Goal: Communication & Community: Answer question/provide support

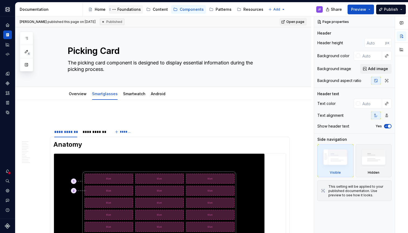
click at [126, 9] on div "Foundations" at bounding box center [128, 9] width 23 height 5
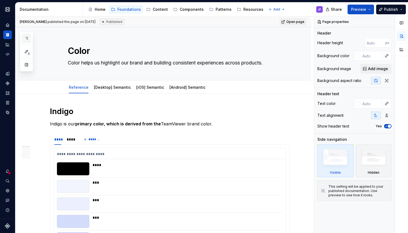
click at [29, 36] on button "button" at bounding box center [27, 38] width 10 height 10
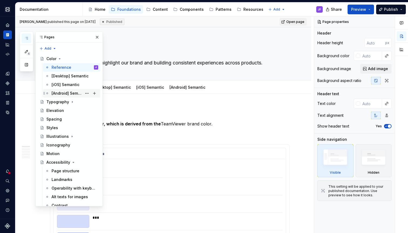
scroll to position [57, 0]
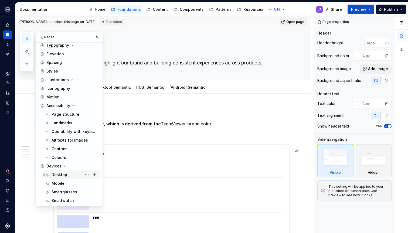
click at [58, 173] on div "Desktop" at bounding box center [60, 174] width 16 height 5
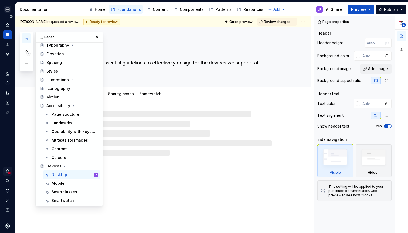
click at [6, 171] on icon "Notifications" at bounding box center [7, 171] width 5 height 5
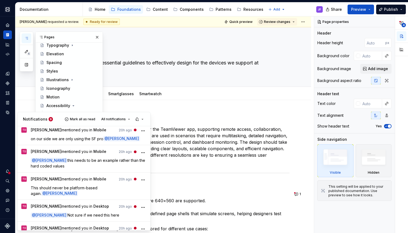
scroll to position [24, 0]
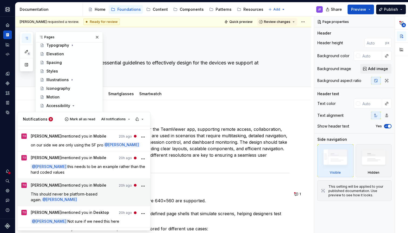
click at [98, 184] on div "[PERSON_NAME] mentioned you in Mobile 20h ago This should never be platform-bas…" at bounding box center [89, 193] width 116 height 20
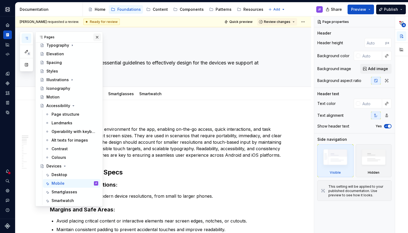
click at [96, 37] on button "button" at bounding box center [97, 37] width 8 height 8
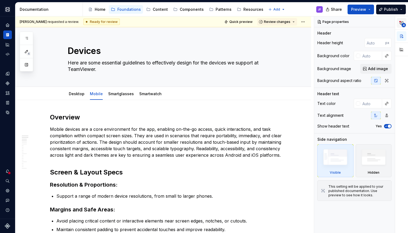
click at [403, 23] on icon "button" at bounding box center [401, 23] width 3 height 3
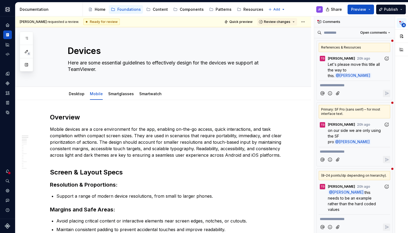
type textarea "*"
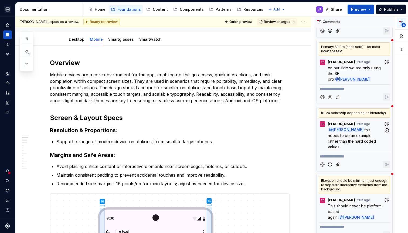
scroll to position [62, 0]
click at [341, 203] on p "This should never be platform-based again. @ [PERSON_NAME]" at bounding box center [356, 211] width 56 height 17
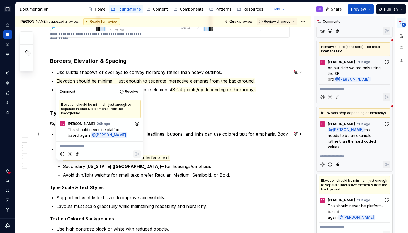
scroll to position [419, 0]
click at [348, 131] on span "this needs to be an example rather than the hard coded values" at bounding box center [352, 139] width 49 height 22
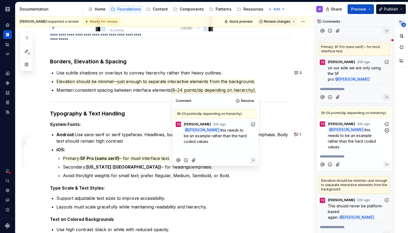
scroll to position [463, 0]
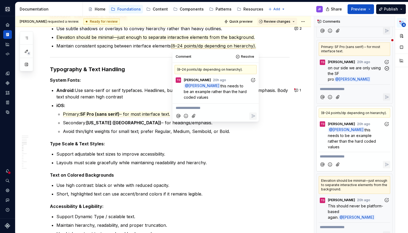
click at [355, 67] on span "on our side we are only using the SF pro" at bounding box center [355, 74] width 54 height 16
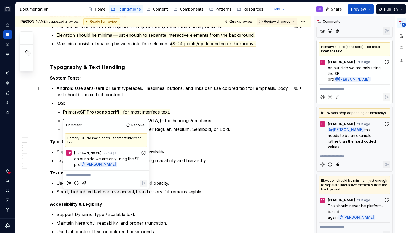
scroll to position [463, 0]
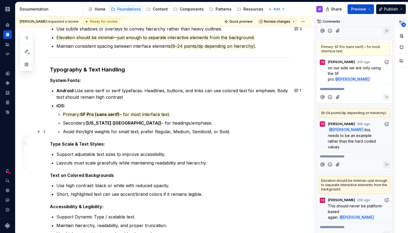
click at [160, 128] on ul "Primary: SF Pro (sans serif) – for most interface text. Secondary: [US_STATE] (…" at bounding box center [176, 123] width 227 height 24
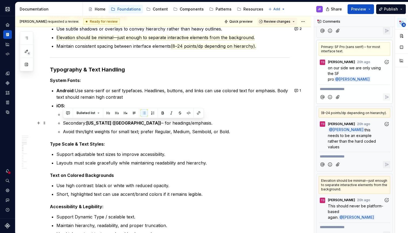
drag, startPoint x: 175, startPoint y: 123, endPoint x: 63, endPoint y: 124, distance: 111.1
click at [63, 124] on p "Secondary: [US_STATE] ([GEOGRAPHIC_DATA]) – for headings/emphasis." at bounding box center [176, 123] width 227 height 6
click at [79, 122] on p "Secondary: [US_STATE] ([GEOGRAPHIC_DATA]) – for headings/emphasis." at bounding box center [176, 123] width 227 height 6
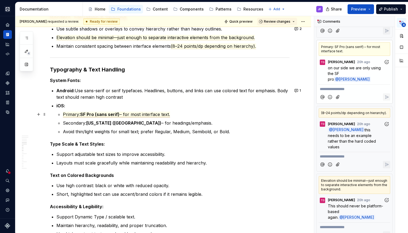
click at [78, 114] on span "Primary:" at bounding box center [71, 115] width 17 height 6
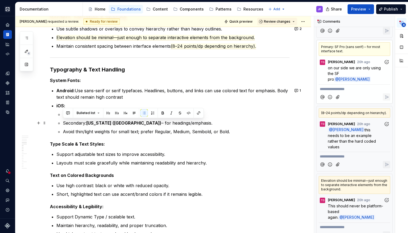
drag, startPoint x: 175, startPoint y: 124, endPoint x: 63, endPoint y: 124, distance: 112.2
click at [63, 124] on p "Secondary: [US_STATE] ([GEOGRAPHIC_DATA]) – for headings/emphasis." at bounding box center [176, 123] width 227 height 6
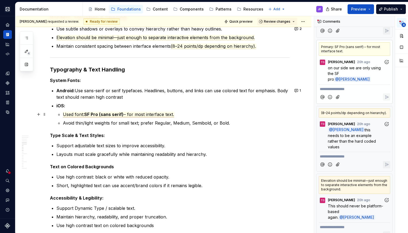
click at [81, 115] on span "Used font:" at bounding box center [73, 115] width 21 height 6
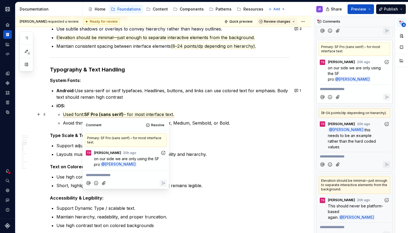
click at [180, 114] on p "Used font: SF Pro (sans serif) – for most interface text." at bounding box center [176, 114] width 227 height 6
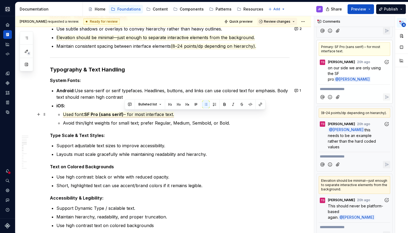
drag, startPoint x: 181, startPoint y: 115, endPoint x: 125, endPoint y: 114, distance: 56.4
click at [125, 114] on p "Used font: SF Pro (sans serif) – for most interface text." at bounding box center [176, 114] width 227 height 6
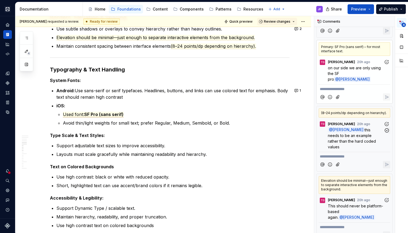
click at [363, 136] on span "this needs to be an example rather than the hard coded values" at bounding box center [352, 139] width 49 height 22
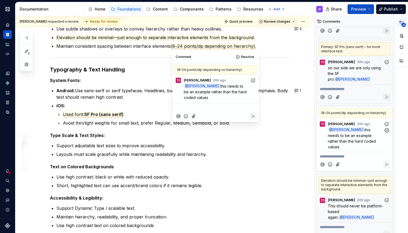
scroll to position [463, 0]
click at [96, 114] on span "SF Pro (sans serif)" at bounding box center [103, 114] width 39 height 6
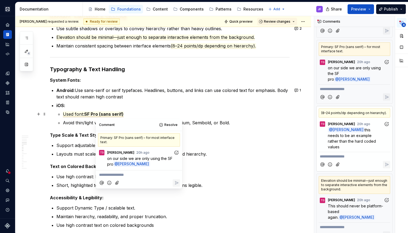
click at [83, 114] on span "Used font:" at bounding box center [73, 114] width 21 height 6
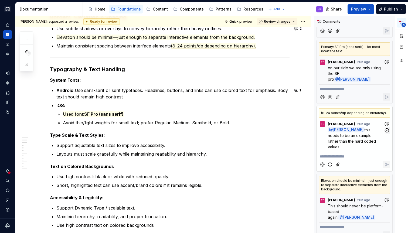
click at [342, 133] on span "this needs to be an example rather than the hard coded values" at bounding box center [352, 139] width 49 height 22
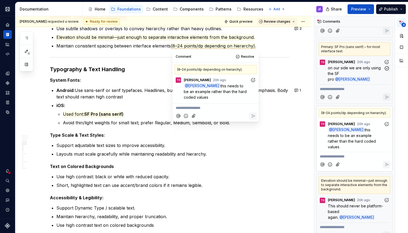
click at [335, 69] on span "on our side we are only using the SF pro" at bounding box center [355, 74] width 54 height 16
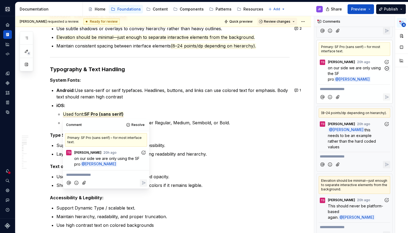
scroll to position [531, 0]
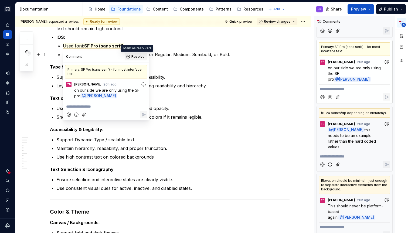
click at [131, 56] on button "Resolve" at bounding box center [136, 57] width 22 height 8
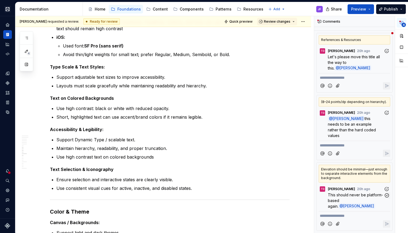
click at [343, 192] on p "This should never be platform-based again. @ [PERSON_NAME]" at bounding box center [356, 200] width 56 height 17
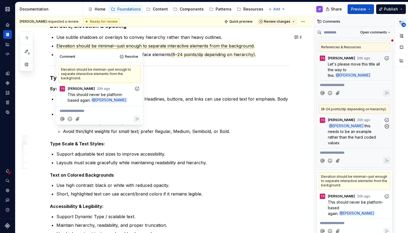
scroll to position [0, 0]
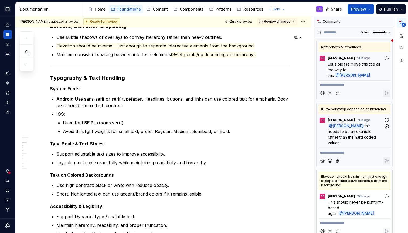
click at [354, 130] on span "this needs to be an example rather than the hard coded values" at bounding box center [352, 135] width 49 height 22
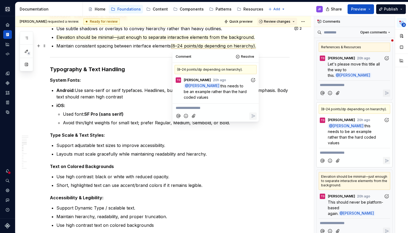
click at [174, 46] on span "(8–24 points/dp depending on hierarchy)." at bounding box center [213, 46] width 85 height 6
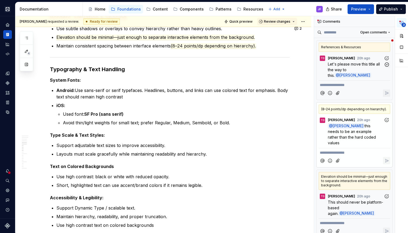
click at [343, 67] on p "Let's please move this title all the way to this. @ [PERSON_NAME]" at bounding box center [356, 69] width 56 height 17
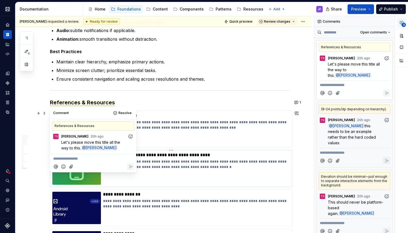
scroll to position [1068, 0]
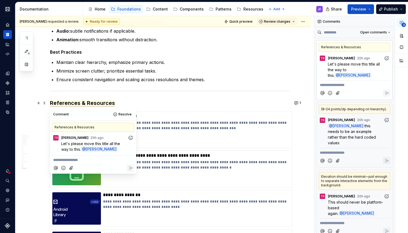
click at [127, 104] on h3 "References & Resources" at bounding box center [170, 103] width 240 height 8
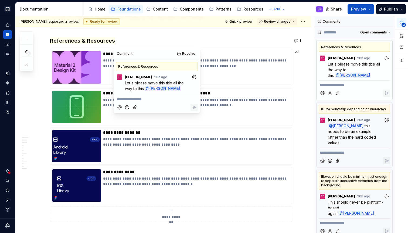
scroll to position [1121, 0]
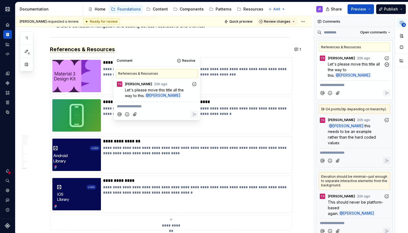
click at [348, 68] on span "Let's please move this title all the way to this." at bounding box center [354, 70] width 53 height 16
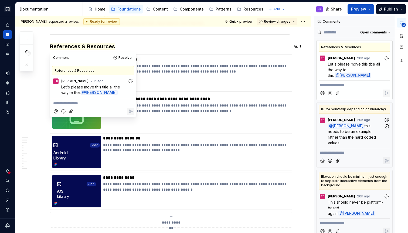
click at [360, 133] on span "this needs to be an example rather than the hard coded values" at bounding box center [352, 135] width 49 height 22
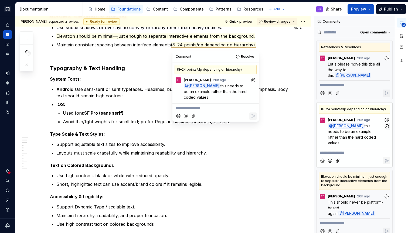
scroll to position [463, 0]
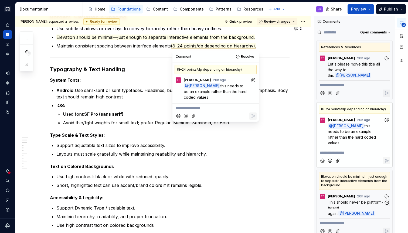
click at [342, 200] on span "This should never be platform-based again." at bounding box center [355, 208] width 55 height 16
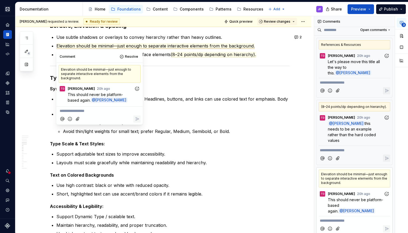
scroll to position [2, 0]
click at [359, 138] on span "this needs to be an example rather than the hard coded values" at bounding box center [352, 133] width 49 height 22
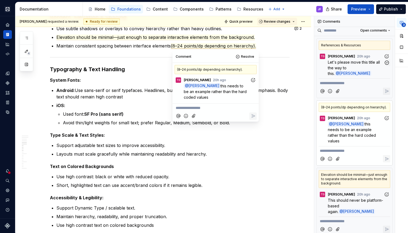
click at [344, 67] on span "Let's please move this title all the way to this." at bounding box center [354, 68] width 53 height 16
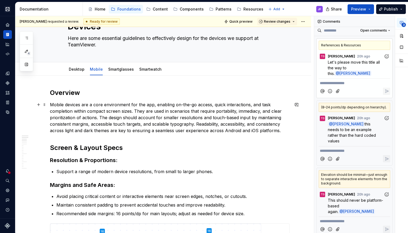
scroll to position [17, 0]
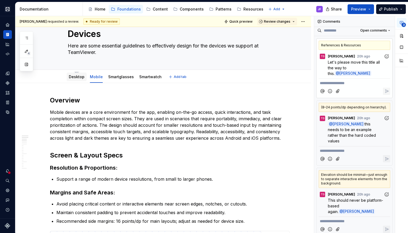
click at [77, 78] on link "Desktop" at bounding box center [77, 76] width 16 height 5
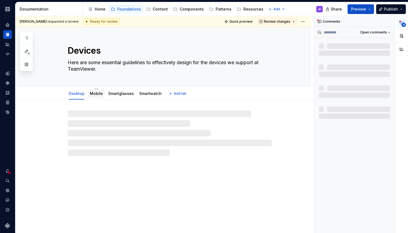
click at [100, 94] on link "Mobile" at bounding box center [96, 93] width 13 height 5
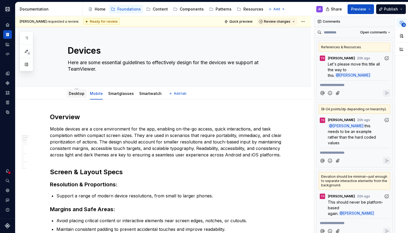
click at [80, 95] on link "Desktop" at bounding box center [77, 93] width 16 height 5
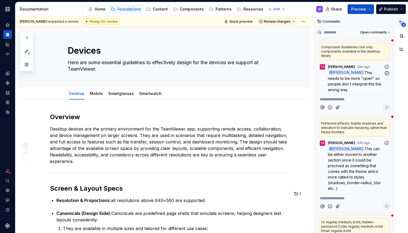
click at [360, 80] on span "This needs to be more "open" so people don´t interpret this the wrong way." at bounding box center [355, 81] width 54 height 22
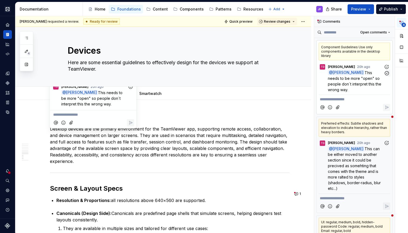
scroll to position [526, 0]
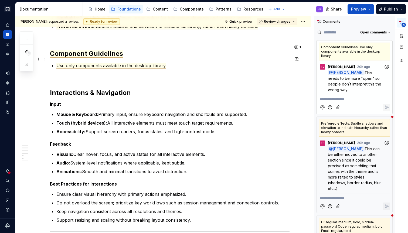
click at [143, 63] on span "Use only components available in the desktop library" at bounding box center [110, 66] width 109 height 6
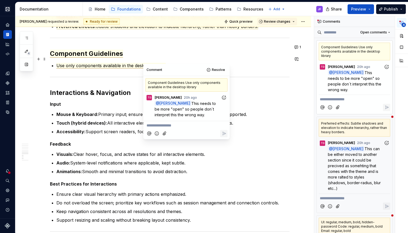
click at [166, 62] on p "Use only components available in the desktop library" at bounding box center [172, 65] width 233 height 6
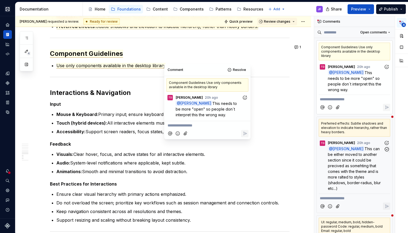
click at [348, 159] on p "@ [PERSON_NAME] This can be either moved to another section since it could be p…" at bounding box center [356, 168] width 56 height 45
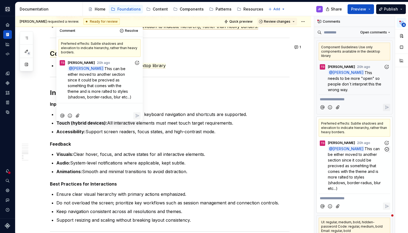
scroll to position [501, 0]
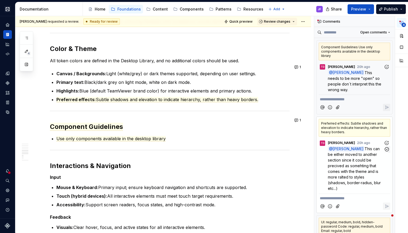
click at [341, 162] on span "This can be either moved to another section since it could be precived as someh…" at bounding box center [355, 168] width 54 height 44
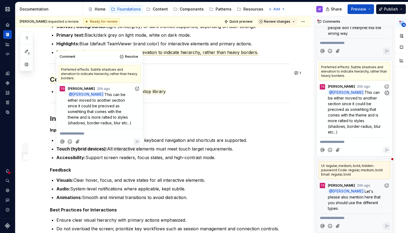
scroll to position [65, 0]
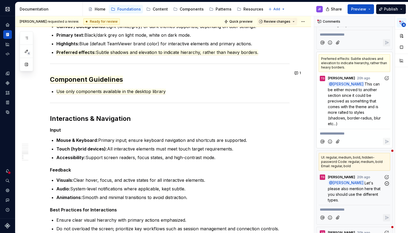
click at [352, 188] on span "Let's please also mention here that you should use the different types." at bounding box center [355, 192] width 54 height 22
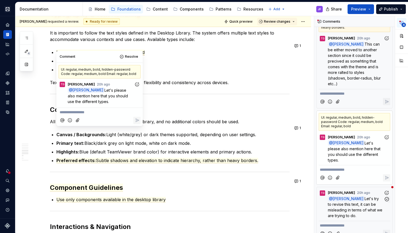
scroll to position [104, 0]
click at [367, 196] on p "@ [PERSON_NAME] Let's try to revise this text, it can be misleading in terms of…" at bounding box center [356, 207] width 56 height 23
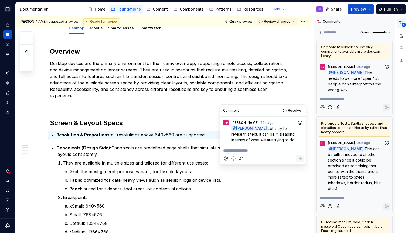
scroll to position [13, 0]
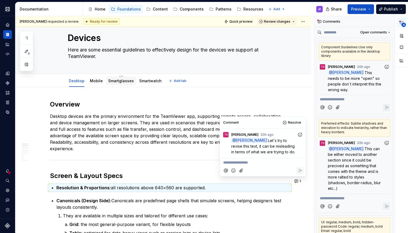
click at [126, 82] on link "Smartglasses" at bounding box center [121, 80] width 26 height 5
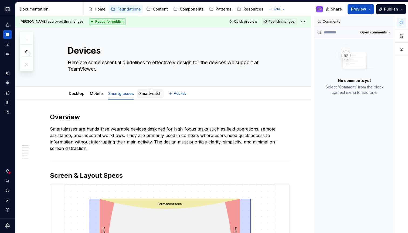
click at [153, 95] on link "Smartwatch" at bounding box center [150, 93] width 22 height 5
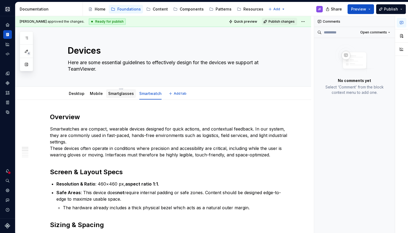
click at [124, 95] on link "Smartglasses" at bounding box center [121, 93] width 26 height 5
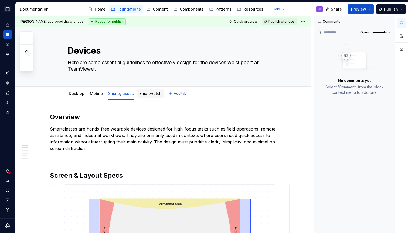
click at [146, 94] on link "Smartwatch" at bounding box center [150, 93] width 22 height 5
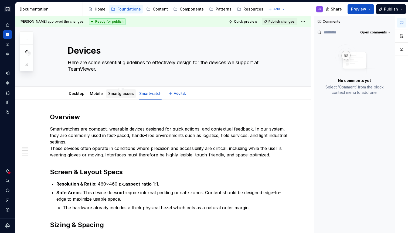
click at [123, 96] on div "Smartglasses" at bounding box center [121, 93] width 26 height 6
click at [96, 96] on div "Mobile" at bounding box center [96, 93] width 13 height 5
click at [97, 94] on link "Mobile" at bounding box center [96, 93] width 13 height 5
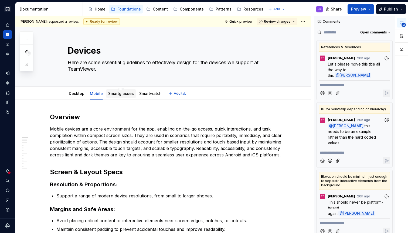
click at [113, 95] on link "Smartglasses" at bounding box center [121, 93] width 26 height 5
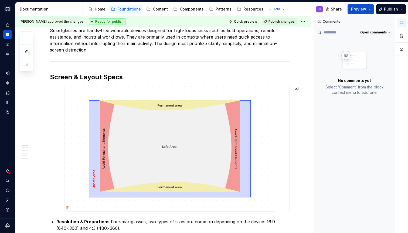
scroll to position [33, 0]
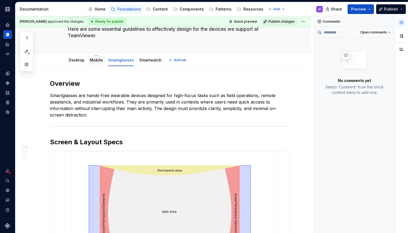
click at [93, 60] on link "Mobile" at bounding box center [96, 60] width 13 height 5
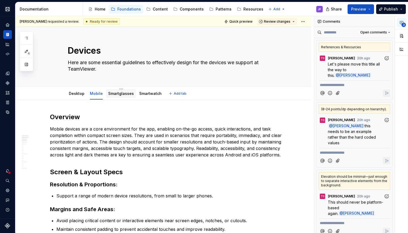
click at [122, 95] on link "Smartglasses" at bounding box center [121, 93] width 26 height 5
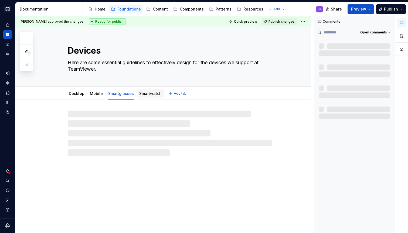
click at [143, 94] on link "Smartwatch" at bounding box center [150, 93] width 22 height 5
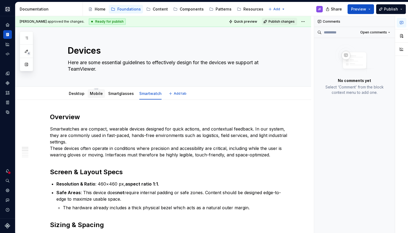
click at [98, 94] on link "Mobile" at bounding box center [96, 93] width 13 height 5
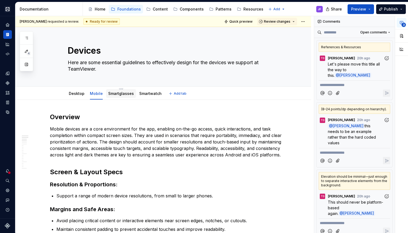
click at [126, 92] on link "Smartglasses" at bounding box center [121, 93] width 26 height 5
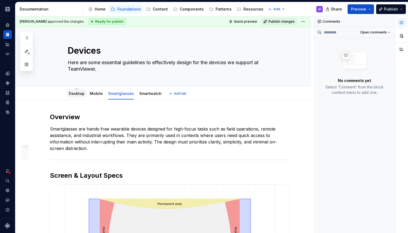
click at [79, 94] on link "Desktop" at bounding box center [77, 93] width 16 height 5
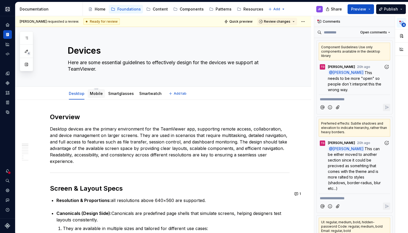
click at [96, 95] on link "Mobile" at bounding box center [96, 93] width 13 height 5
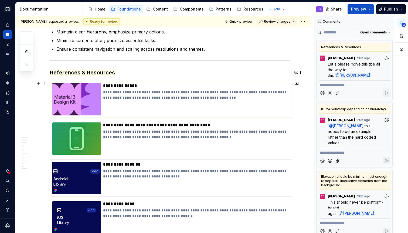
scroll to position [1098, 0]
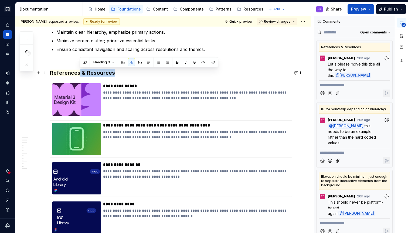
drag, startPoint x: 116, startPoint y: 72, endPoint x: 80, endPoint y: 73, distance: 35.6
click at [80, 73] on h3 "References & Resources" at bounding box center [170, 73] width 240 height 8
copy span "& Resources"
click at [333, 67] on p "Let's please move this title all the way to this. @ [PERSON_NAME]" at bounding box center [356, 69] width 56 height 17
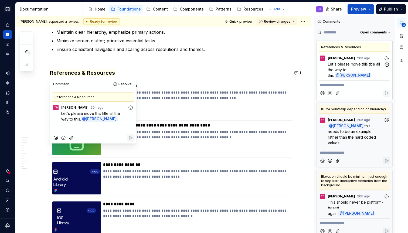
scroll to position [1124, 0]
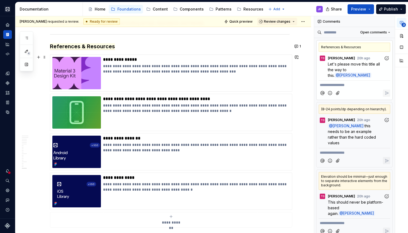
click at [160, 54] on div "**********" at bounding box center [170, 140] width 240 height 173
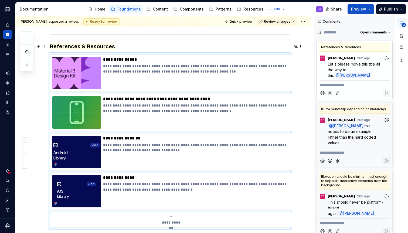
click at [163, 47] on h3 "References & Resources" at bounding box center [170, 47] width 240 height 8
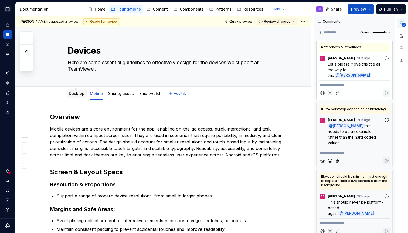
scroll to position [0, 0]
click at [75, 93] on link "Desktop" at bounding box center [77, 93] width 16 height 5
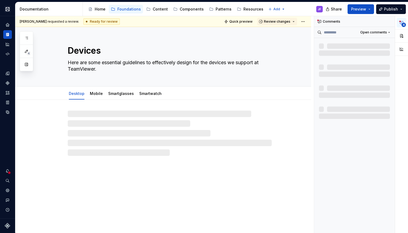
type textarea "*"
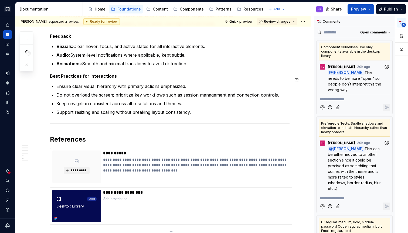
scroll to position [640, 0]
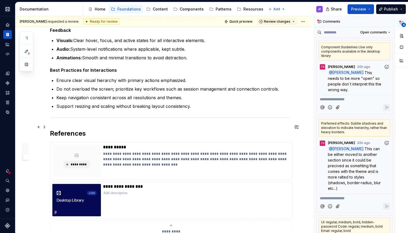
click at [93, 129] on h2 "References" at bounding box center [170, 133] width 240 height 9
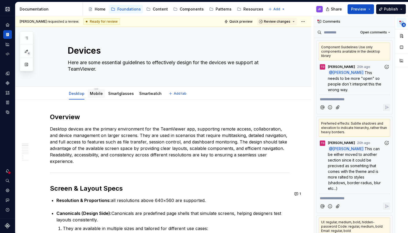
scroll to position [0, 0]
click at [96, 95] on link "Mobile" at bounding box center [96, 93] width 13 height 5
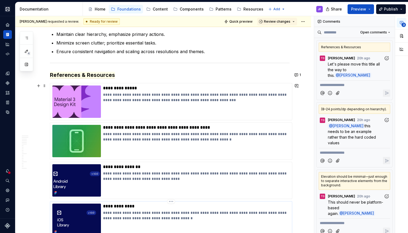
scroll to position [1020, 0]
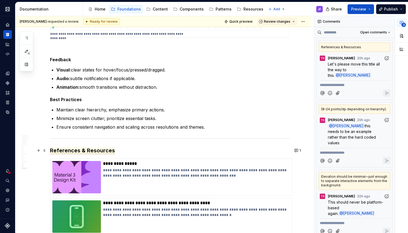
click at [90, 149] on span "References & Resources" at bounding box center [82, 150] width 65 height 7
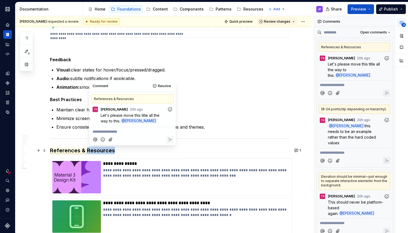
click at [90, 149] on span "References & Resources" at bounding box center [82, 150] width 65 height 7
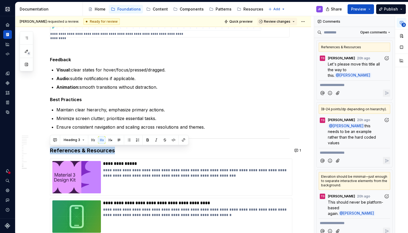
click at [400, 22] on icon "button" at bounding box center [401, 22] width 4 height 4
click at [401, 33] on button "button" at bounding box center [401, 36] width 10 height 10
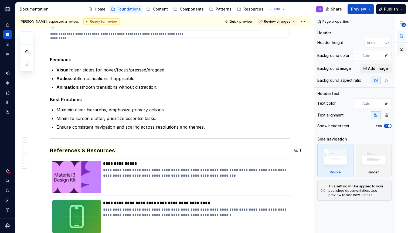
click at [402, 50] on button "button" at bounding box center [401, 49] width 10 height 10
click at [401, 35] on body "Cobalt JF Design system data Documentation Accessibility guide for tree Page tr…" at bounding box center [204, 116] width 408 height 233
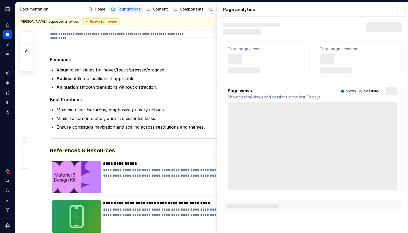
click at [400, 9] on button "button" at bounding box center [401, 10] width 8 height 8
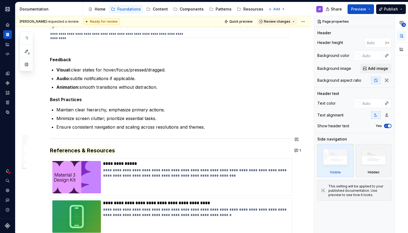
click at [68, 148] on span "References & Resources" at bounding box center [82, 150] width 65 height 7
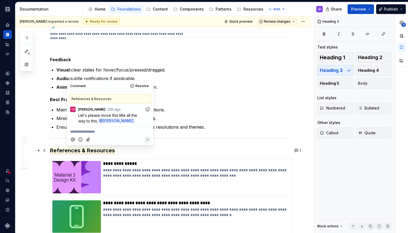
click at [69, 150] on span "References & Resources" at bounding box center [82, 150] width 65 height 7
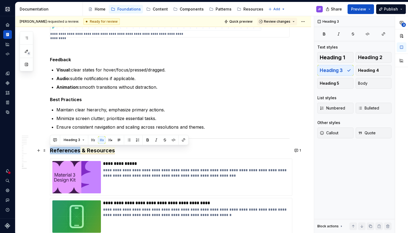
click at [69, 150] on span "References & Resources" at bounding box center [82, 150] width 65 height 7
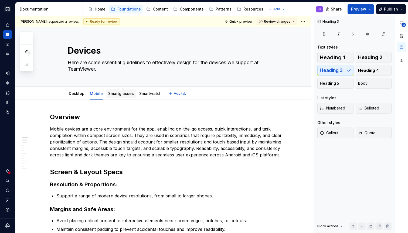
click at [114, 94] on link "Smartglasses" at bounding box center [121, 93] width 26 height 5
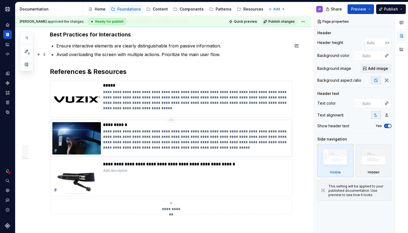
scroll to position [620, 0]
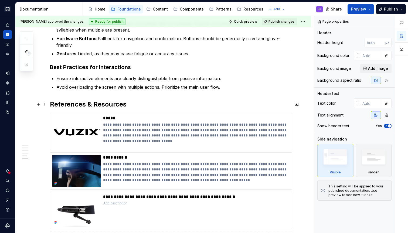
click at [82, 104] on h2 "References & Resources" at bounding box center [170, 104] width 240 height 9
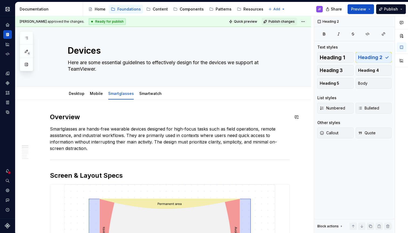
scroll to position [0, 0]
click at [94, 94] on link "Mobile" at bounding box center [96, 93] width 13 height 5
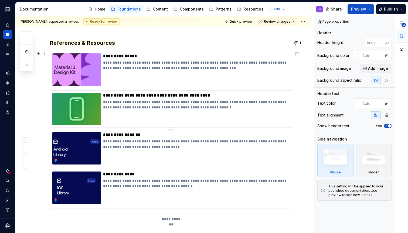
scroll to position [1085, 0]
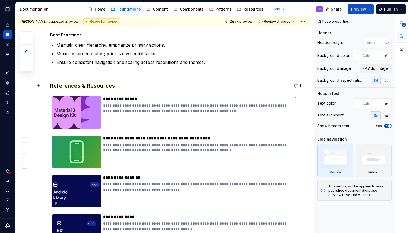
click at [92, 85] on span "References & Resources" at bounding box center [82, 86] width 65 height 7
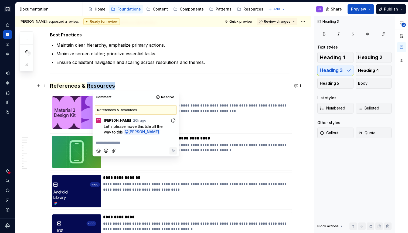
click at [92, 85] on span "References & Resources" at bounding box center [82, 86] width 65 height 7
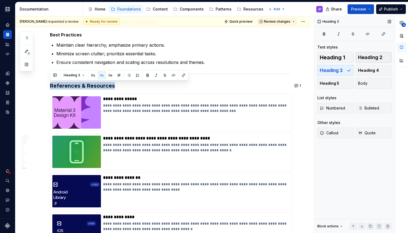
click at [360, 60] on span "Heading 2" at bounding box center [370, 57] width 24 height 5
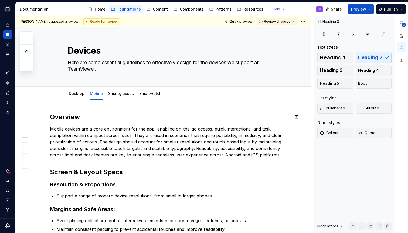
scroll to position [0, 0]
click at [73, 99] on div "Desktop Mobile Smartglasses Smartwatch" at bounding box center [114, 95] width 101 height 15
click at [74, 95] on link "Desktop" at bounding box center [77, 93] width 16 height 5
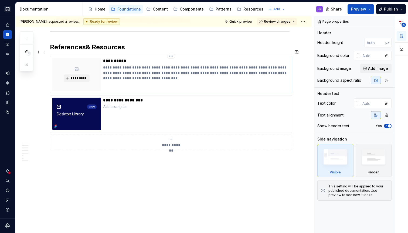
scroll to position [708, 0]
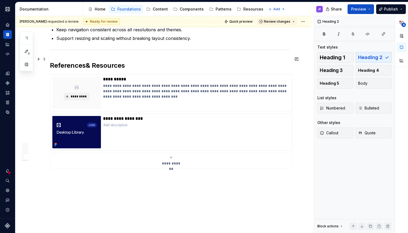
click at [104, 61] on h2 "References & Resources" at bounding box center [170, 65] width 240 height 9
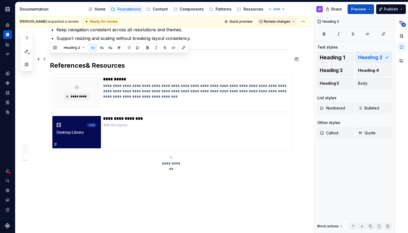
click at [104, 61] on h2 "References & Resources" at bounding box center [170, 65] width 240 height 9
click at [142, 61] on h2 "References & Resources" at bounding box center [170, 65] width 240 height 9
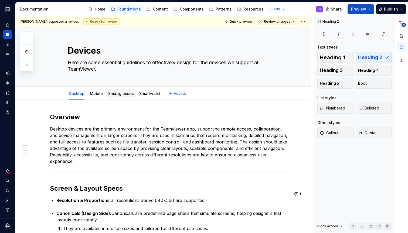
scroll to position [0, 0]
click at [112, 93] on link "Smartglasses" at bounding box center [121, 93] width 26 height 5
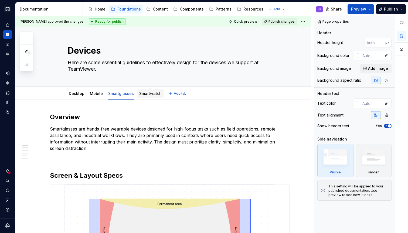
click at [149, 96] on div "Smartwatch" at bounding box center [150, 93] width 22 height 5
click at [150, 93] on link "Smartwatch" at bounding box center [150, 93] width 22 height 5
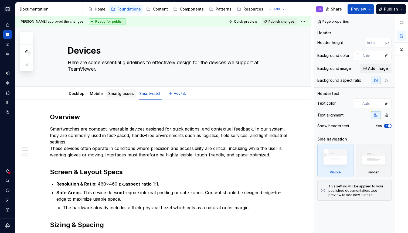
click at [129, 96] on div "Smartglasses" at bounding box center [121, 93] width 26 height 5
click at [121, 95] on link "Smartglasses" at bounding box center [121, 93] width 26 height 5
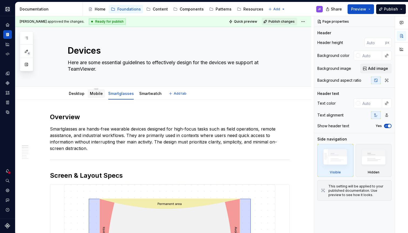
click at [92, 95] on link "Mobile" at bounding box center [96, 93] width 13 height 5
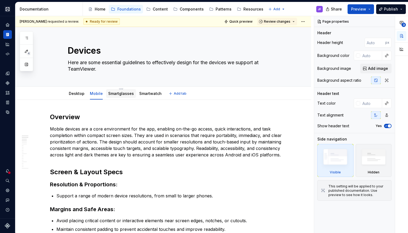
click at [114, 93] on link "Smartglasses" at bounding box center [121, 93] width 26 height 5
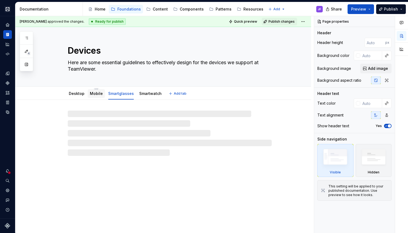
click at [97, 95] on link "Mobile" at bounding box center [96, 93] width 13 height 5
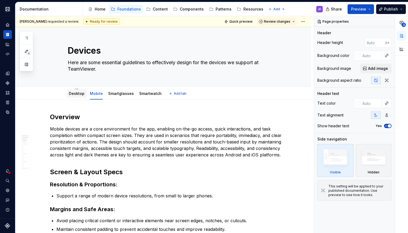
click at [80, 96] on div "Desktop" at bounding box center [77, 93] width 16 height 5
click at [80, 94] on link "Desktop" at bounding box center [77, 93] width 16 height 5
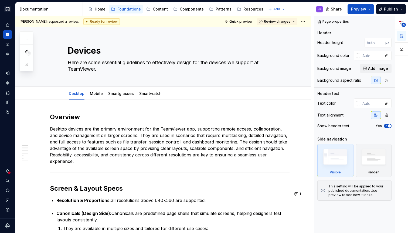
click at [406, 23] on div "4" at bounding box center [401, 36] width 13 height 41
click at [403, 23] on span "4" at bounding box center [403, 25] width 4 height 4
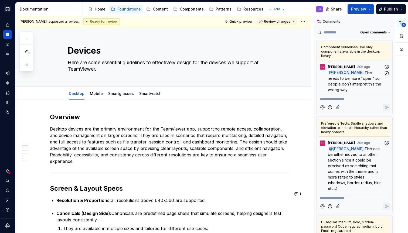
click at [355, 76] on span "This needs to be more "open" so people don´t interpret this the wrong way." at bounding box center [355, 81] width 54 height 22
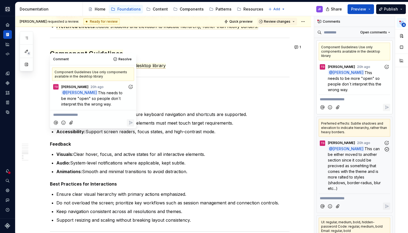
click at [352, 164] on span "This can be either moved to another section since it could be precived as someh…" at bounding box center [355, 168] width 54 height 44
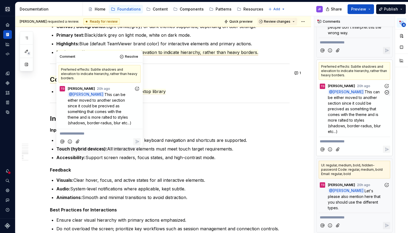
scroll to position [76, 0]
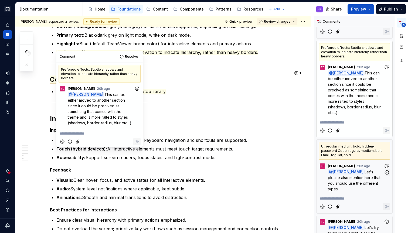
click at [347, 174] on span "Let's please also mention here that you should use the different types." at bounding box center [355, 181] width 54 height 22
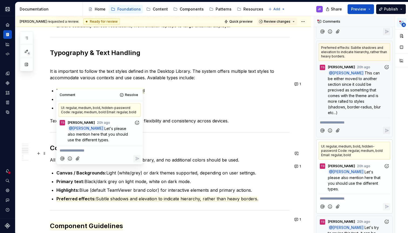
scroll to position [354, 0]
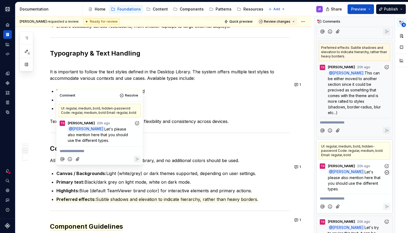
click at [338, 179] on span "Let's please also mention here that you should use the different types." at bounding box center [355, 181] width 54 height 22
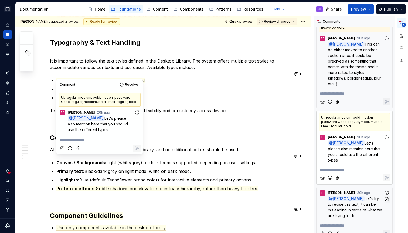
scroll to position [104, 0]
click at [330, 197] on span "Let's try to revise this text, it can be misleading in terms of what we are try…" at bounding box center [356, 208] width 56 height 22
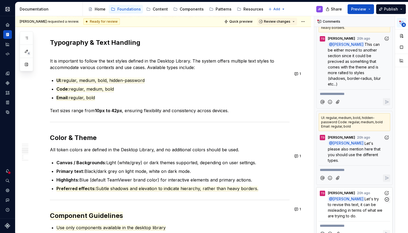
scroll to position [148, 0]
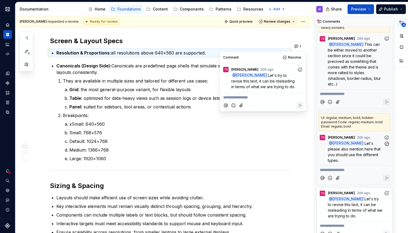
click at [353, 141] on span "[PERSON_NAME]" at bounding box center [348, 143] width 31 height 5
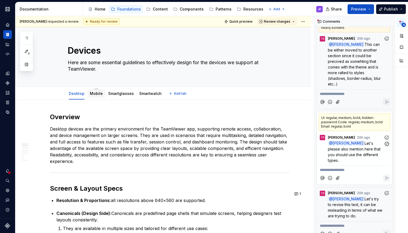
scroll to position [0, 0]
click at [96, 94] on link "Mobile" at bounding box center [96, 93] width 13 height 5
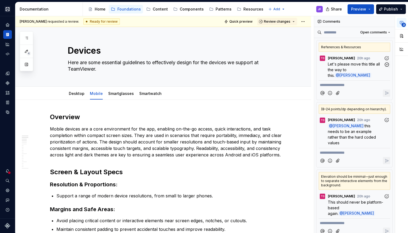
type textarea "*"
click at [344, 68] on span "Let's please move this title all the way to this." at bounding box center [354, 70] width 53 height 16
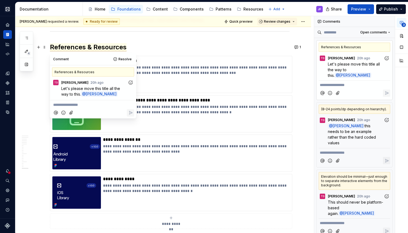
click at [145, 46] on h2 "References & Resources" at bounding box center [170, 47] width 240 height 9
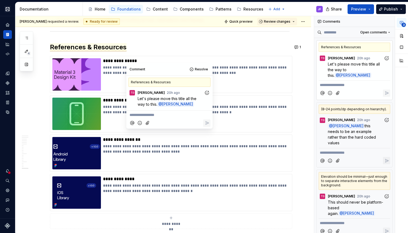
scroll to position [1094, 0]
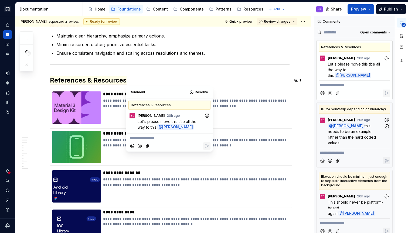
click at [368, 135] on p "@ [PERSON_NAME] this needs to be an example rather than the hard coded values" at bounding box center [356, 134] width 56 height 23
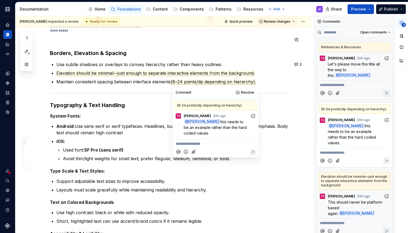
scroll to position [427, 0]
click at [198, 71] on span "Elevation should be minimal—just enough to separate interactive elements from t…" at bounding box center [155, 73] width 198 height 6
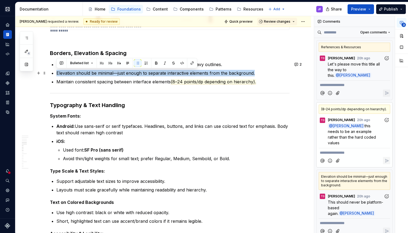
drag, startPoint x: 260, startPoint y: 72, endPoint x: 51, endPoint y: 72, distance: 209.3
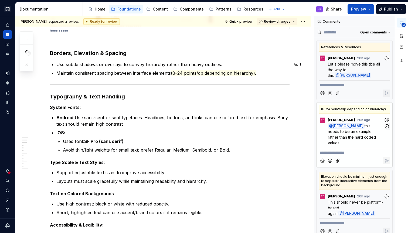
click at [355, 133] on span "this needs to be an example rather than the hard coded values" at bounding box center [352, 135] width 49 height 22
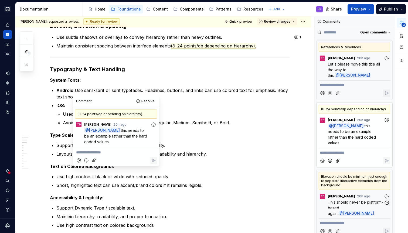
click at [344, 200] on span "This should never be platform-based again." at bounding box center [355, 208] width 55 height 16
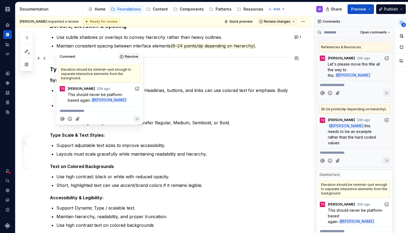
click at [134, 57] on span "Resolve" at bounding box center [131, 56] width 13 height 4
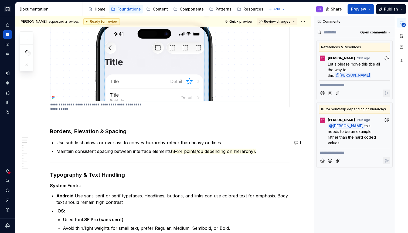
scroll to position [348, 0]
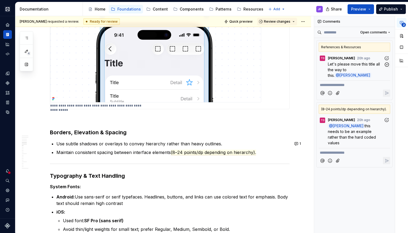
click at [342, 72] on span "Let's please move this title all the way to this." at bounding box center [354, 70] width 53 height 16
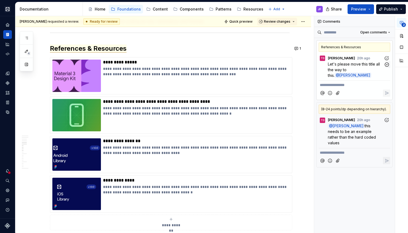
scroll to position [1119, 0]
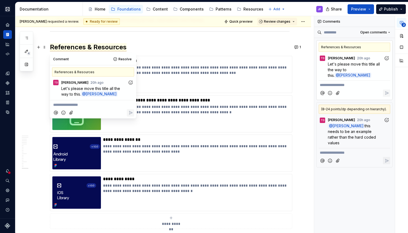
click at [137, 48] on h2 "References & Resources" at bounding box center [170, 47] width 240 height 9
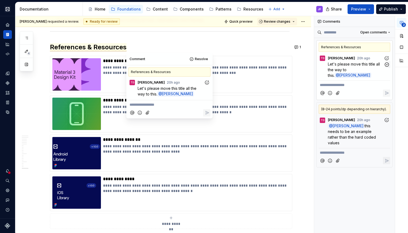
click at [346, 69] on span "Let's please move this title all the way to this." at bounding box center [354, 70] width 53 height 16
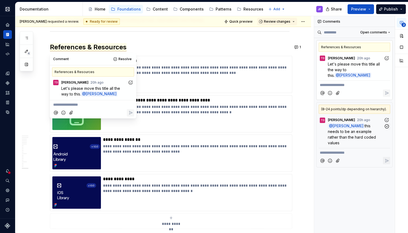
click at [363, 131] on span "this needs to be an example rather than the hard coded values" at bounding box center [352, 135] width 49 height 22
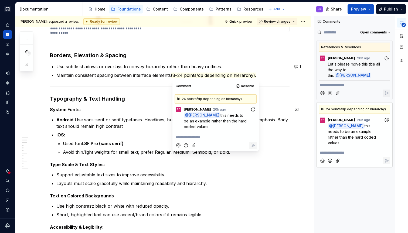
scroll to position [425, 0]
click at [290, 22] on span "Review changes" at bounding box center [277, 21] width 26 height 4
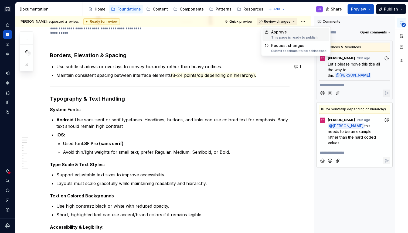
click at [290, 21] on span "Review changes" at bounding box center [277, 21] width 26 height 4
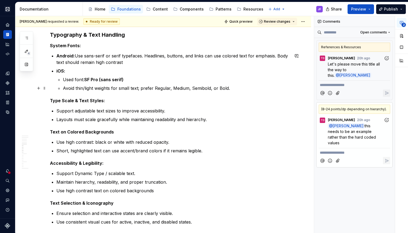
scroll to position [492, 0]
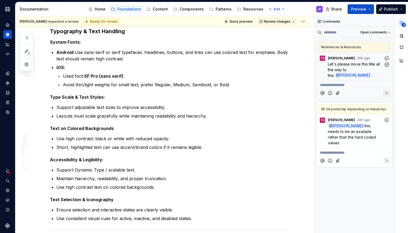
click at [339, 66] on span "Let's please move this title all the way to this." at bounding box center [354, 70] width 53 height 16
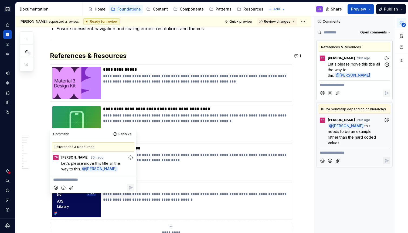
scroll to position [1119, 0]
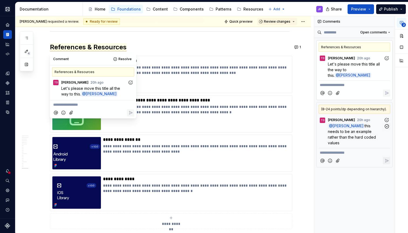
click at [351, 129] on span "this needs to be an example rather than the hard coded values" at bounding box center [352, 135] width 49 height 22
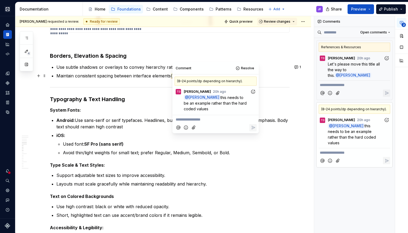
scroll to position [419, 0]
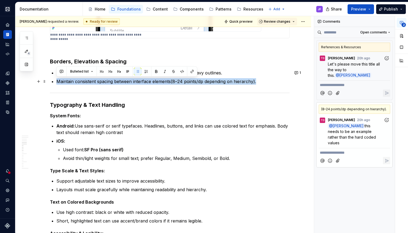
drag, startPoint x: 269, startPoint y: 81, endPoint x: 57, endPoint y: 81, distance: 212.0
click at [57, 81] on p "Maintain consistent spacing between interface elements (8–24 points/dp dependin…" at bounding box center [172, 81] width 233 height 6
copy p "Maintain consistent spacing between interface elements (8–24 points/dp dependin…"
drag, startPoint x: 370, startPoint y: 138, endPoint x: 360, endPoint y: 124, distance: 16.8
click at [360, 124] on p "@ [PERSON_NAME] this needs to be an example rather than the hard coded values" at bounding box center [356, 134] width 56 height 23
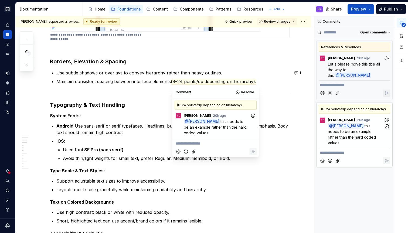
scroll to position [454, 0]
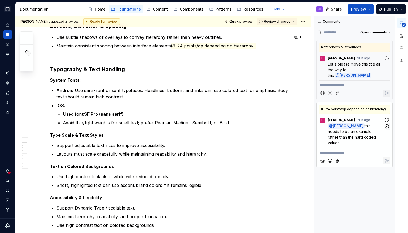
copy span "this needs to be an example rather than the hard coded values"
drag, startPoint x: 360, startPoint y: 124, endPoint x: 371, endPoint y: 136, distance: 16.4
click at [371, 136] on p "@ [PERSON_NAME] this needs to be an example rather than the hard coded values" at bounding box center [356, 134] width 56 height 23
click at [259, 46] on p "Maintain consistent spacing between interface elements (8–24 points/dp dependin…" at bounding box center [172, 46] width 233 height 6
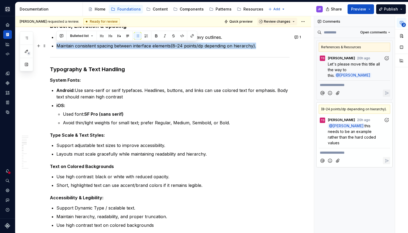
drag, startPoint x: 262, startPoint y: 46, endPoint x: 57, endPoint y: 47, distance: 205.3
click at [57, 47] on p "Maintain consistent spacing between interface elements (8–24 points/dp dependin…" at bounding box center [172, 46] width 233 height 6
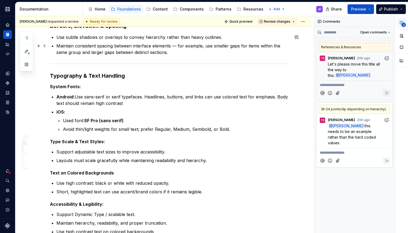
click at [178, 46] on p "Maintain consistent spacing between interface elements — for example, use small…" at bounding box center [172, 49] width 233 height 13
click at [186, 52] on p "Maintain consistent spacing between interface elements — for example, use small…" at bounding box center [172, 49] width 233 height 13
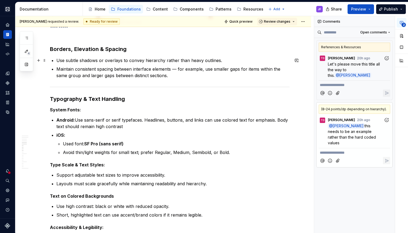
scroll to position [428, 0]
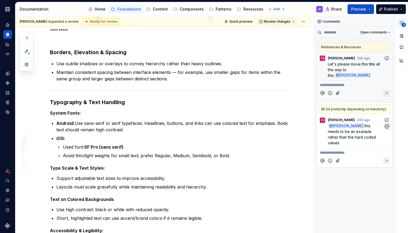
click at [387, 126] on icon "button" at bounding box center [386, 126] width 5 height 5
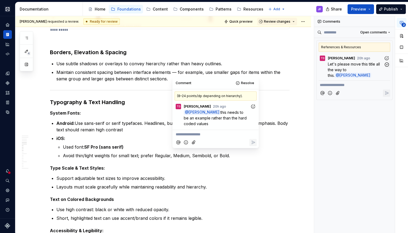
click at [343, 64] on span "Let's please move this title all the way to this." at bounding box center [354, 70] width 53 height 16
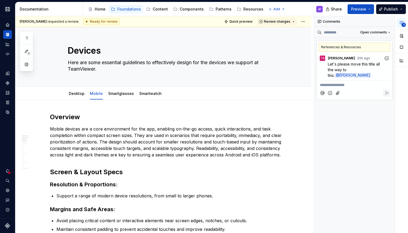
scroll to position [0, 0]
click at [80, 92] on link "Desktop" at bounding box center [77, 93] width 16 height 5
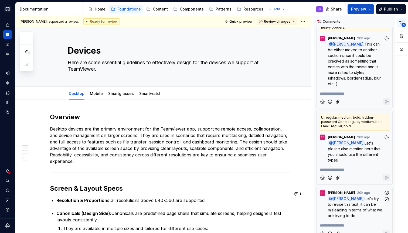
scroll to position [104, 0]
click at [350, 200] on span "Let's try to revise this text, it can be misleading in terms of what we are try…" at bounding box center [356, 208] width 56 height 22
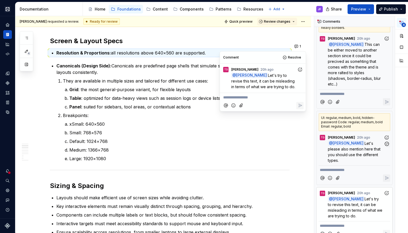
click at [356, 153] on p "@ [PERSON_NAME] Let's please also mention here that you should use the differen…" at bounding box center [356, 152] width 56 height 23
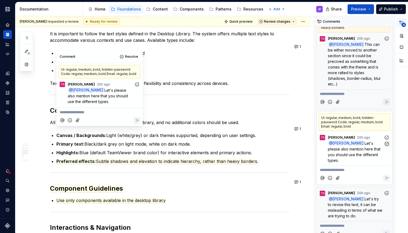
scroll to position [392, 0]
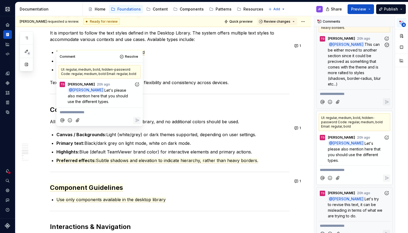
click at [359, 72] on p "@ [PERSON_NAME] This can be either moved to another section since it could be p…" at bounding box center [356, 64] width 56 height 45
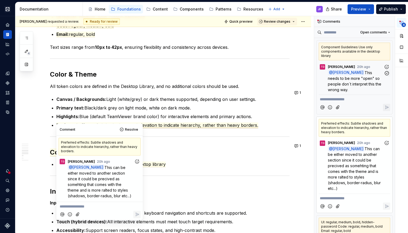
scroll to position [0, 0]
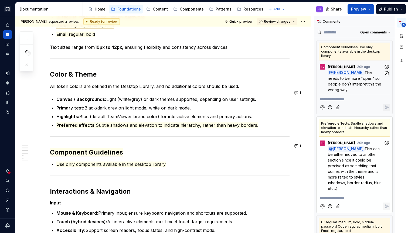
click at [351, 79] on span "This needs to be more "open" so people don´t interpret this the wrong way." at bounding box center [355, 81] width 54 height 22
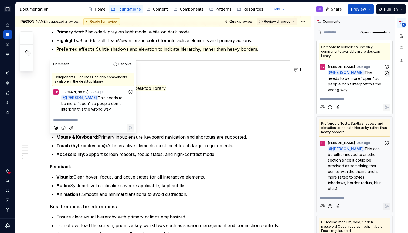
scroll to position [526, 0]
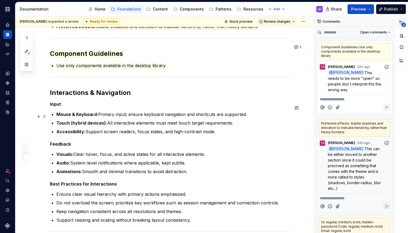
click at [204, 120] on p "Touch (hybrid devices): All interactive elements must meet touch target require…" at bounding box center [172, 123] width 233 height 6
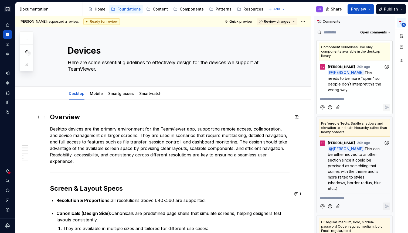
scroll to position [0, 0]
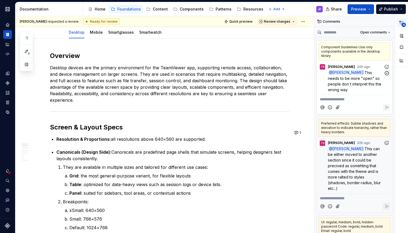
click at [343, 78] on span "This needs to be more "open" so people don´t interpret this the wrong way." at bounding box center [355, 81] width 54 height 22
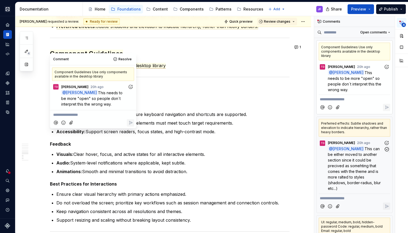
click at [363, 151] on span "This can be either moved to another section since it could be precived as someh…" at bounding box center [355, 168] width 54 height 44
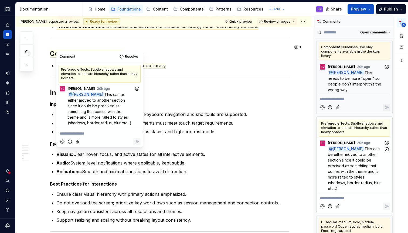
scroll to position [501, 0]
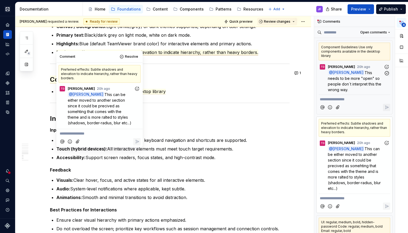
click at [369, 81] on span "This needs to be more "open" so people don´t interpret this the wrong way." at bounding box center [355, 81] width 54 height 22
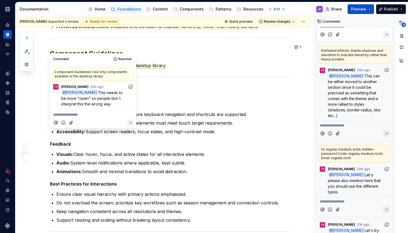
scroll to position [75, 0]
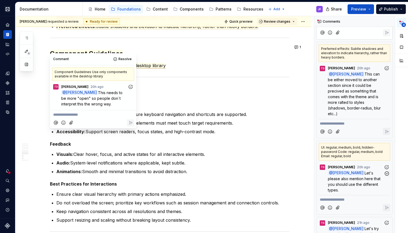
click at [347, 177] on span "Let's please also mention here that you should use the different types." at bounding box center [355, 182] width 54 height 22
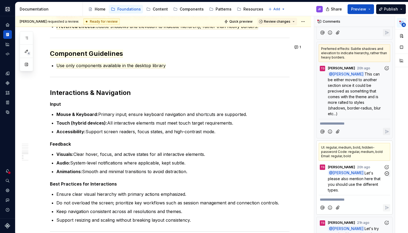
scroll to position [392, 0]
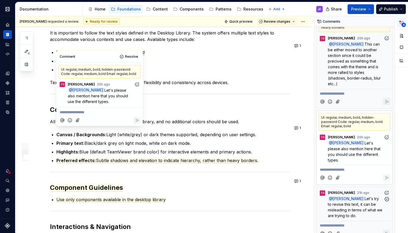
click at [350, 196] on span "Let's try to revise this text, it can be misleading in terms of what we are try…" at bounding box center [356, 207] width 56 height 22
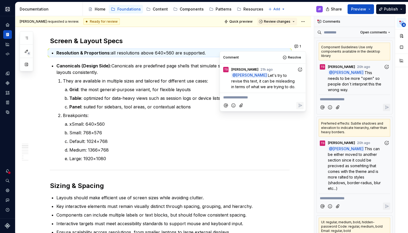
scroll to position [0, 0]
click at [363, 74] on span "This needs to be more "open" so people don´t interpret this the wrong way." at bounding box center [355, 81] width 54 height 22
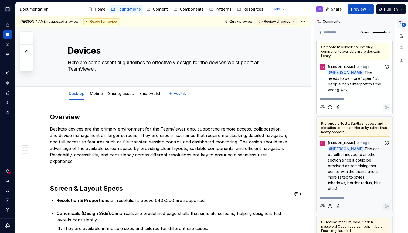
type textarea "*"
